Goal: Information Seeking & Learning: Learn about a topic

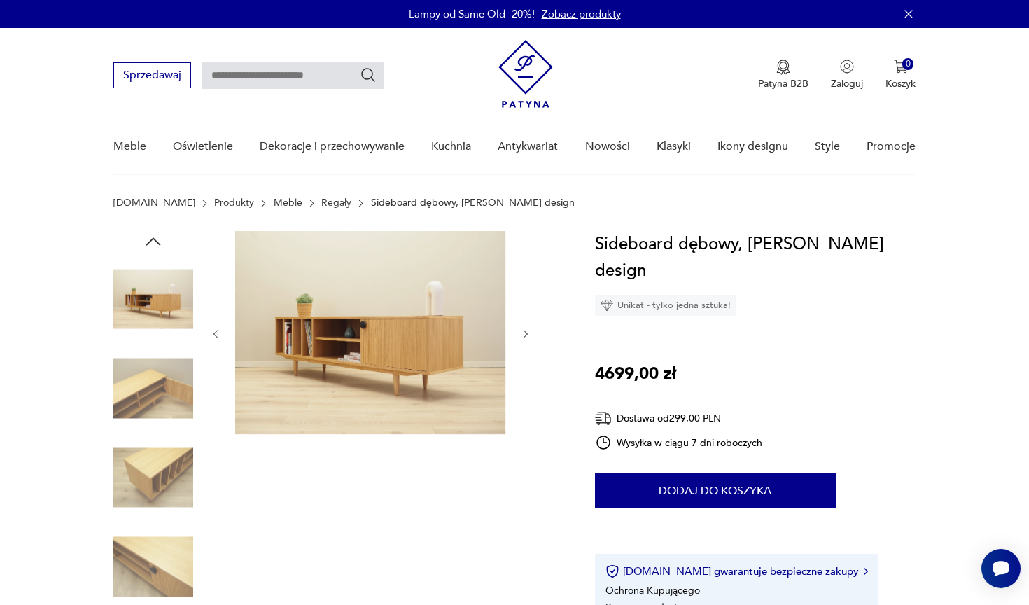
click at [162, 241] on icon "button" at bounding box center [153, 241] width 21 height 21
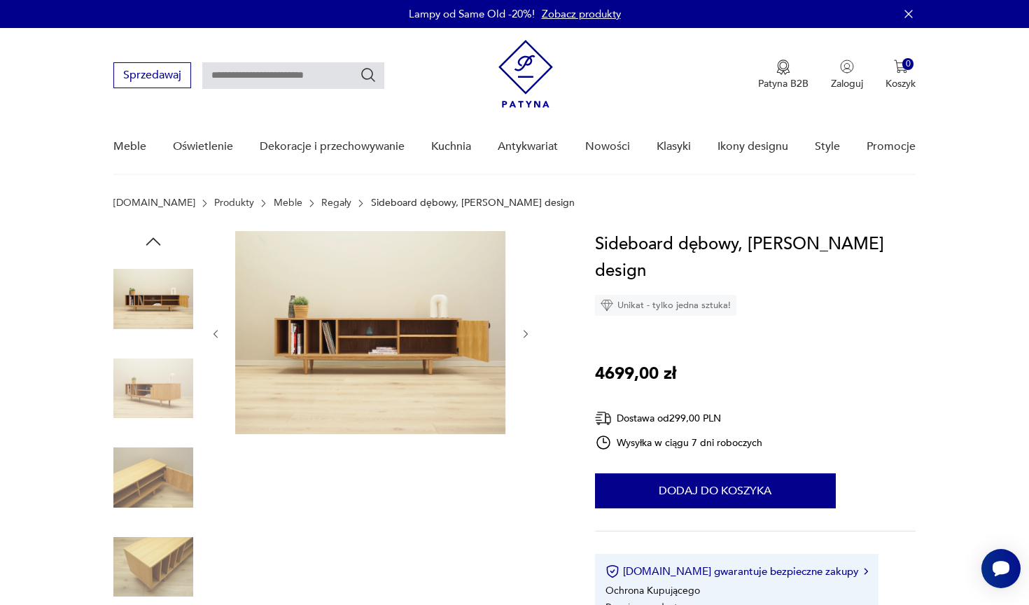
click at [161, 330] on img at bounding box center [153, 299] width 80 height 80
click at [157, 286] on img at bounding box center [153, 299] width 80 height 80
click at [157, 245] on icon "button" at bounding box center [153, 241] width 21 height 21
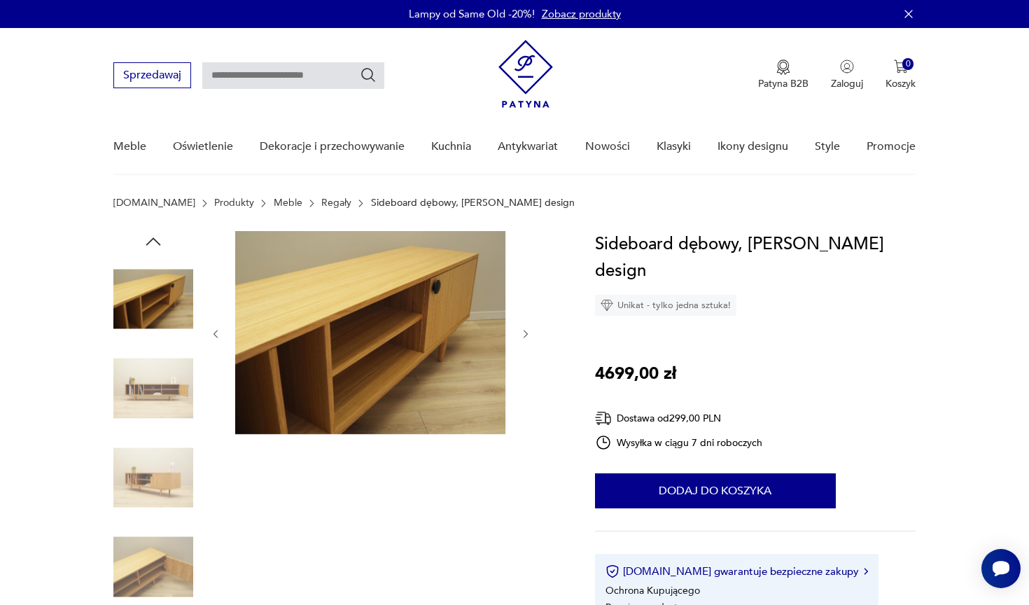
click at [156, 244] on icon "button" at bounding box center [153, 241] width 21 height 21
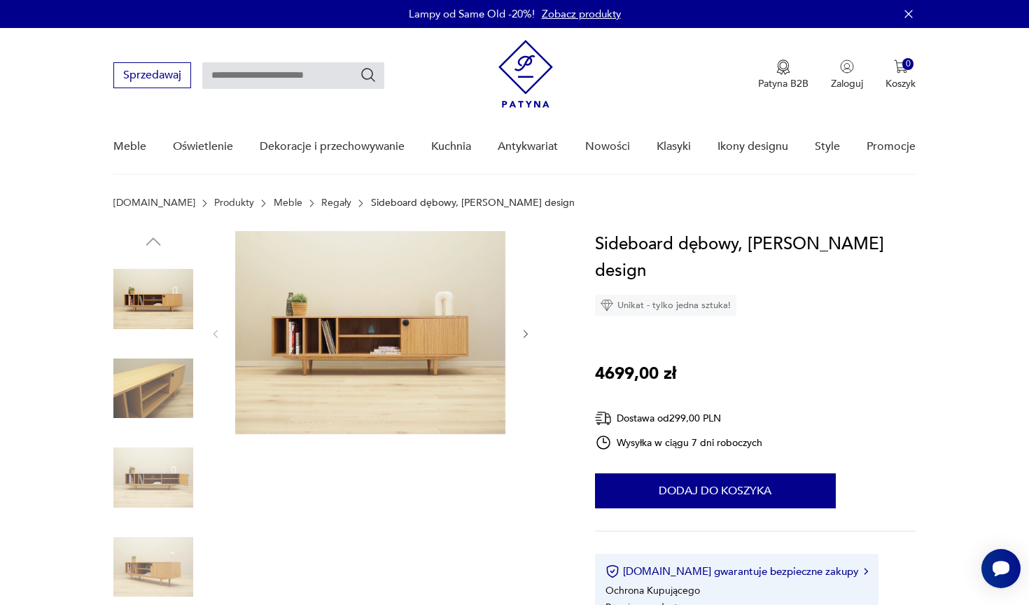
click at [155, 301] on img at bounding box center [153, 299] width 80 height 80
click at [444, 355] on img at bounding box center [370, 332] width 270 height 203
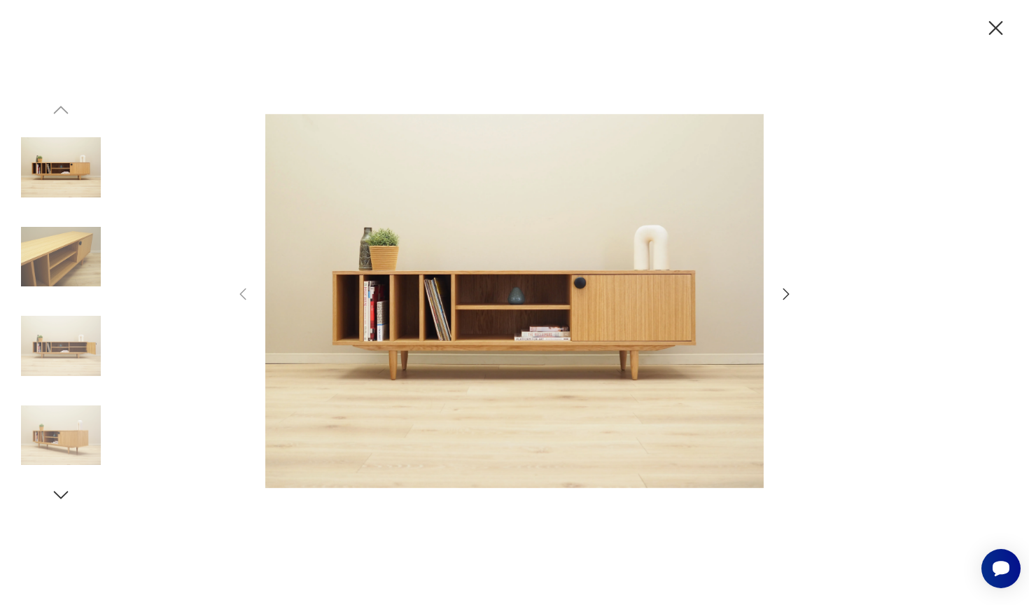
click at [793, 295] on icon "button" at bounding box center [786, 294] width 17 height 17
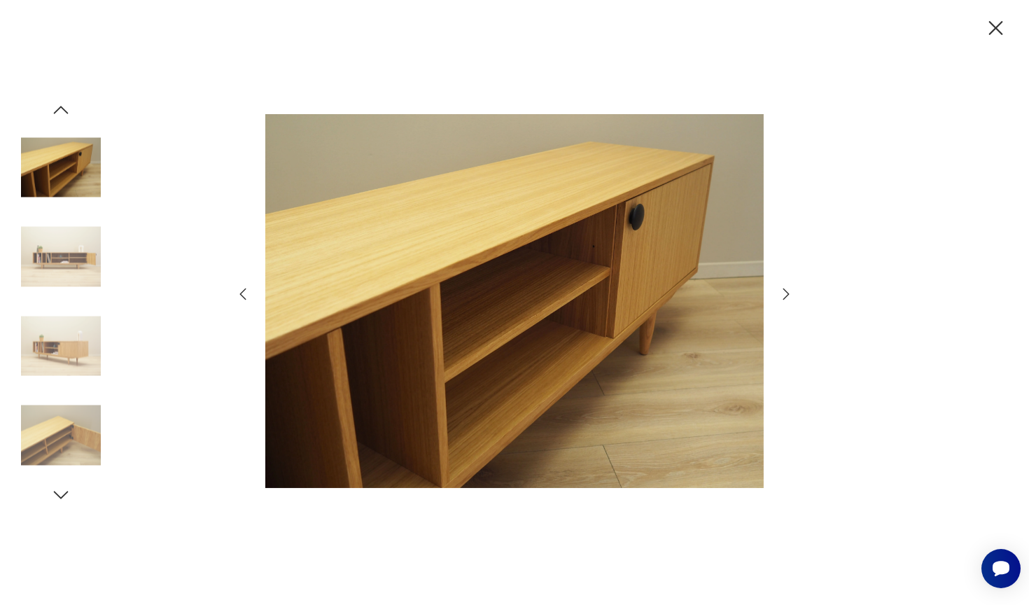
click at [789, 293] on icon "button" at bounding box center [786, 294] width 17 height 17
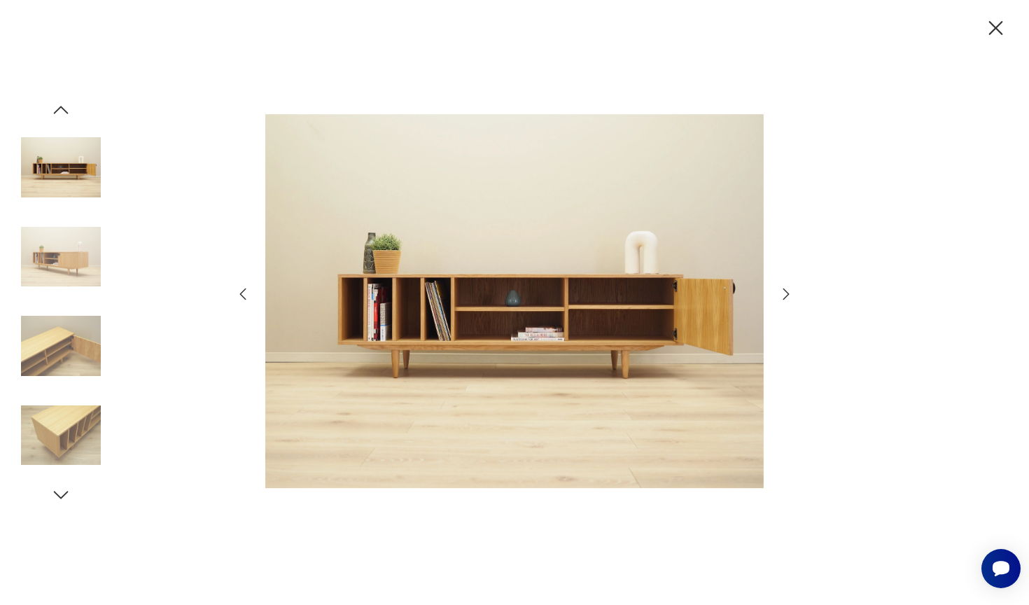
click at [789, 293] on icon "button" at bounding box center [786, 294] width 17 height 17
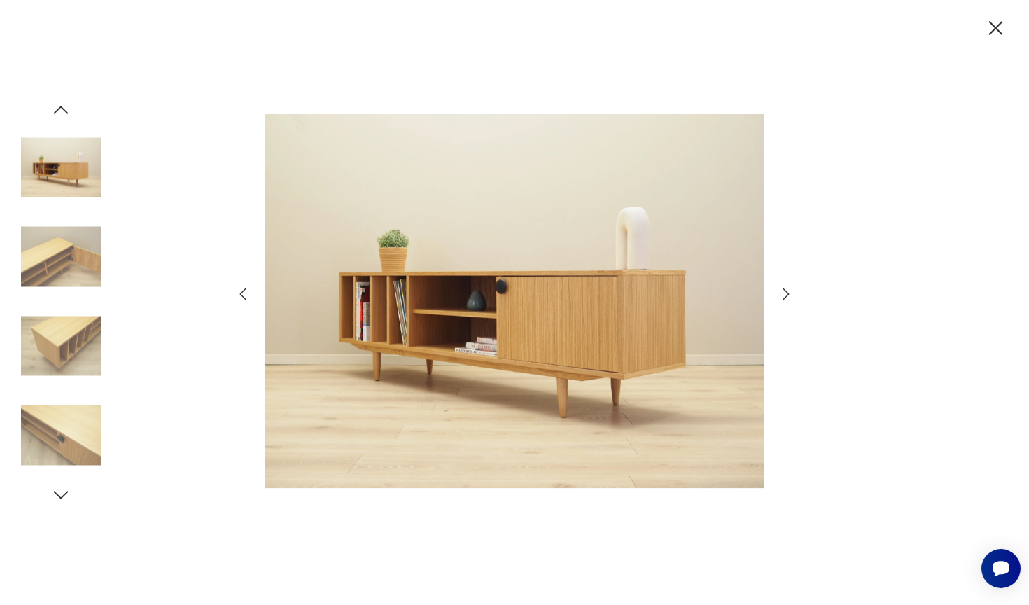
click at [789, 293] on icon "button" at bounding box center [786, 294] width 17 height 17
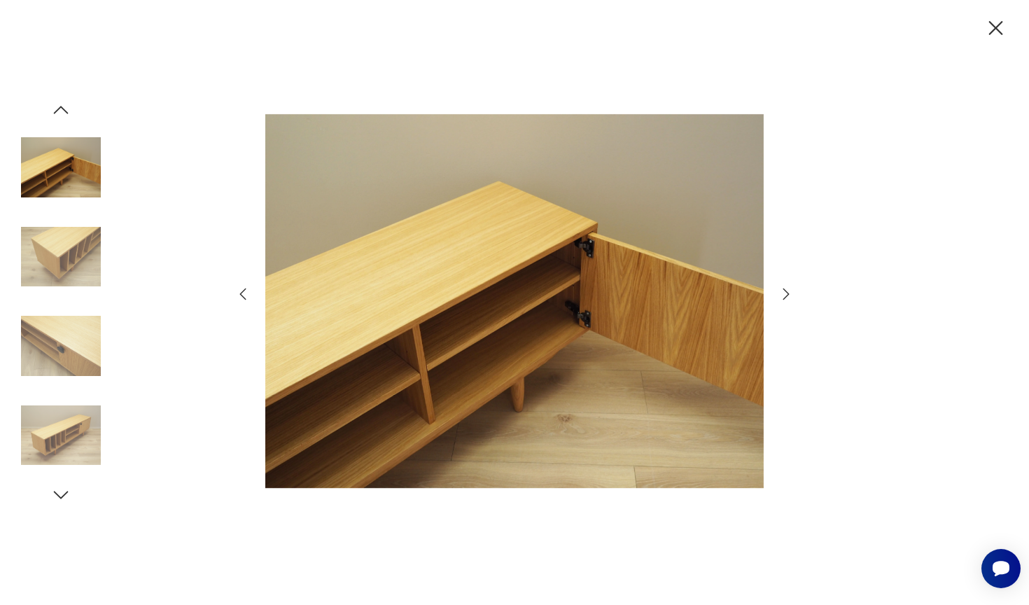
click at [789, 293] on icon "button" at bounding box center [786, 294] width 17 height 17
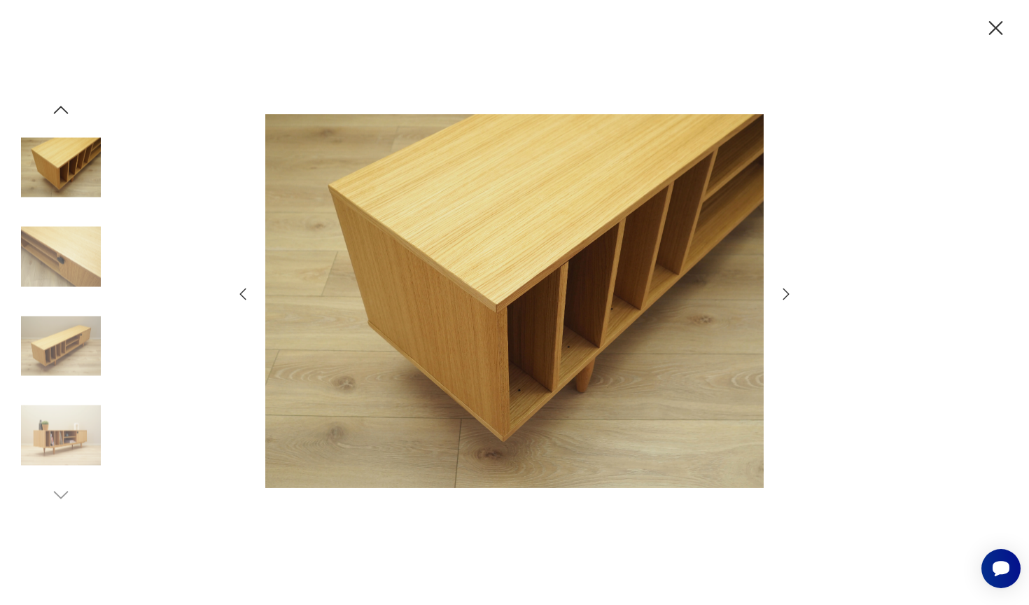
click at [789, 293] on icon "button" at bounding box center [786, 294] width 17 height 17
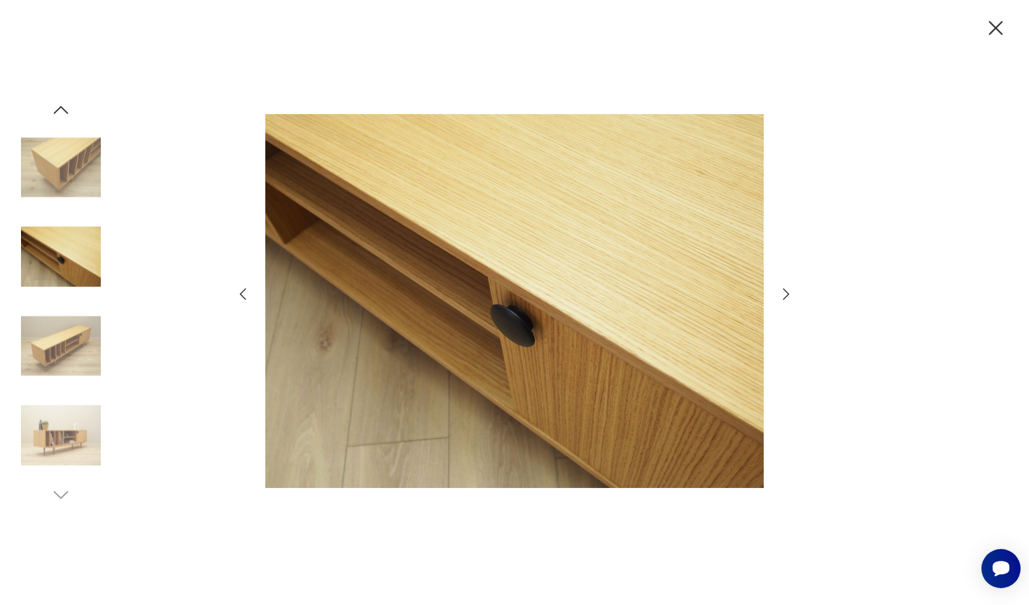
click at [789, 293] on icon "button" at bounding box center [786, 294] width 17 height 17
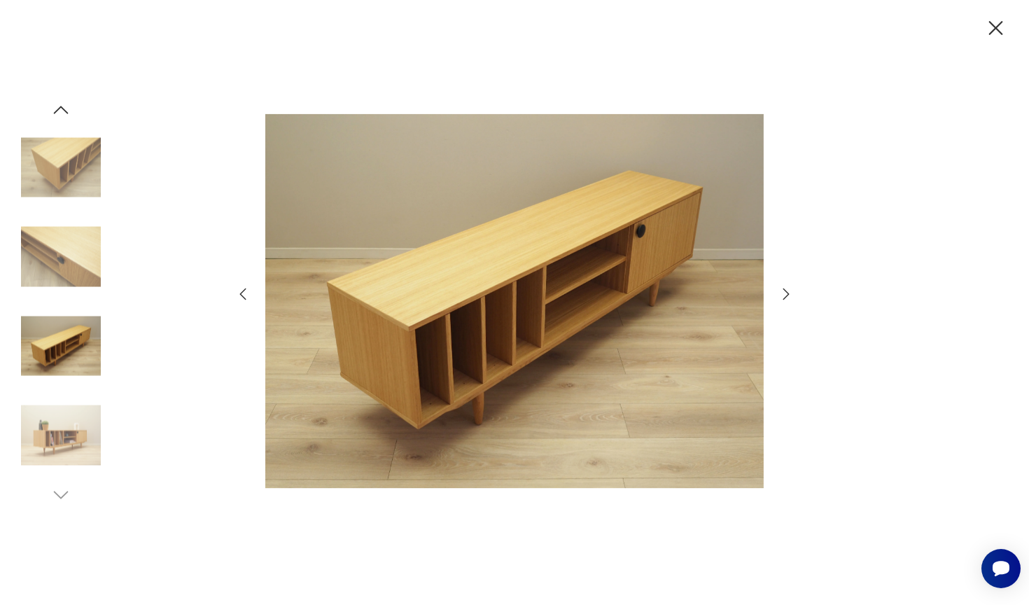
click at [789, 293] on icon "button" at bounding box center [786, 294] width 17 height 17
